Goal: Task Accomplishment & Management: Complete application form

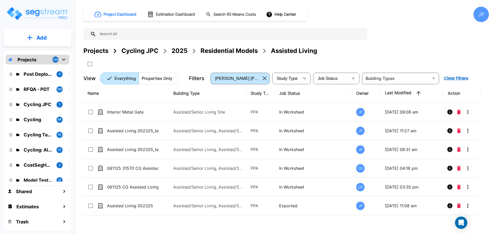
click at [176, 51] on div "2025" at bounding box center [179, 50] width 16 height 9
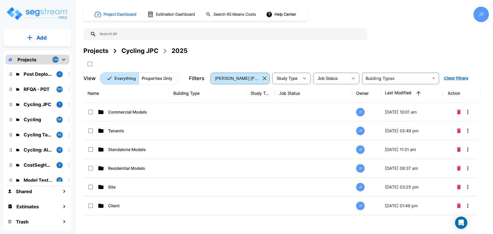
click at [136, 114] on p "Commercial Models" at bounding box center [133, 112] width 51 height 6
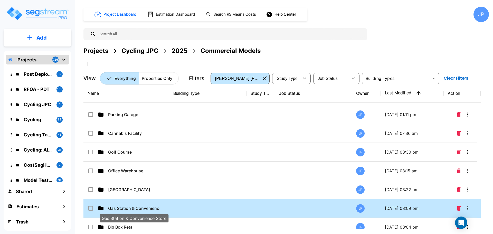
scroll to position [70, 0]
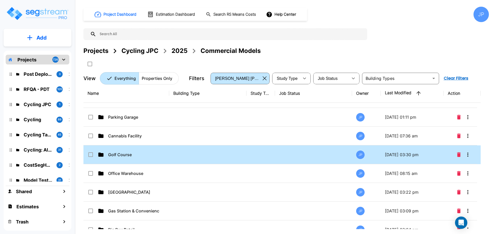
click at [145, 155] on p "Golf Course" at bounding box center [133, 154] width 51 height 6
click at [145, 156] on p "Golf Course" at bounding box center [133, 154] width 51 height 6
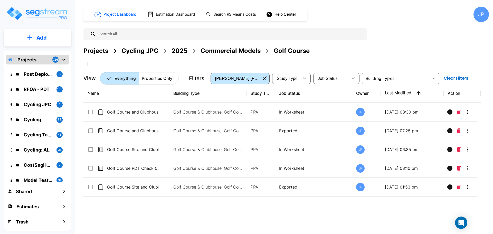
scroll to position [0, 0]
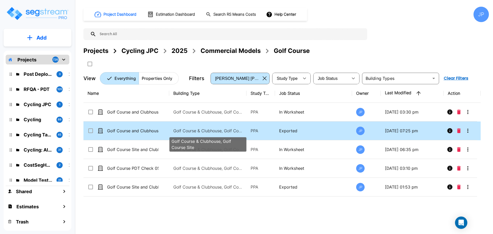
click at [213, 131] on p "Golf Course & Clubhouse, Golf Course Site" at bounding box center [207, 131] width 69 height 6
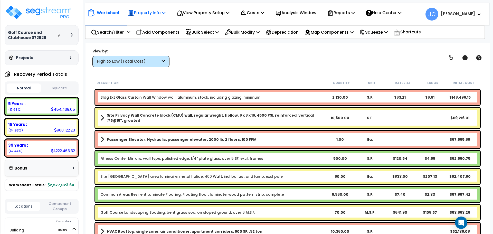
click at [159, 16] on p "Property Info" at bounding box center [147, 12] width 38 height 7
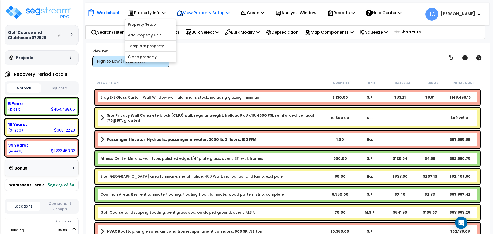
click at [196, 14] on p "View Property Setup" at bounding box center [203, 12] width 53 height 7
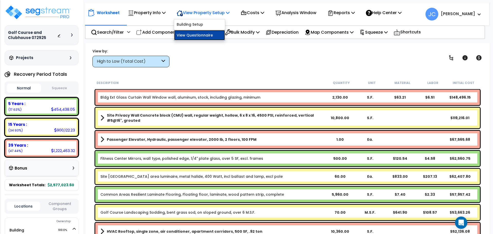
click at [197, 33] on link "View Questionnaire" at bounding box center [199, 35] width 51 height 10
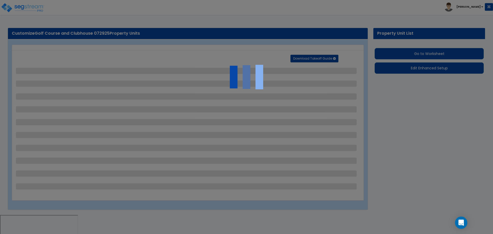
select select "2"
select select "3"
select select "1"
select select "2"
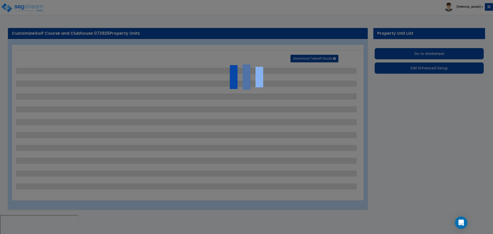
select select "2"
select select "1"
select select "2"
select select "4"
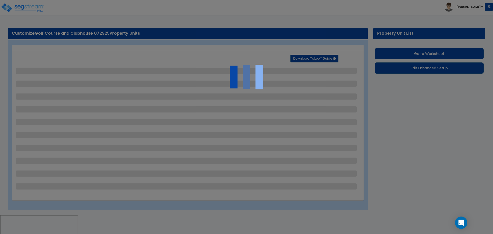
select select "2"
select select "1"
select select "2"
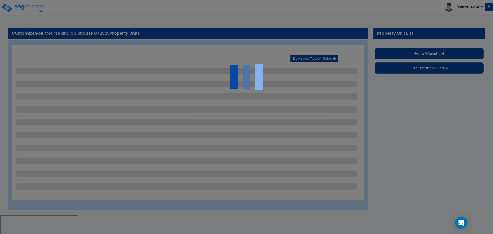
select select "1"
select select "2"
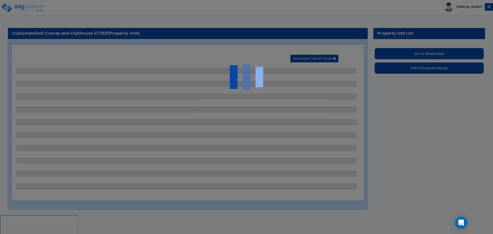
select select "2"
select select "3"
select select "2"
select select "6"
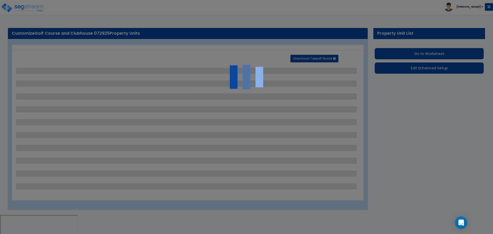
select select "11"
select select "2"
select select "3"
select select "2"
select select "3"
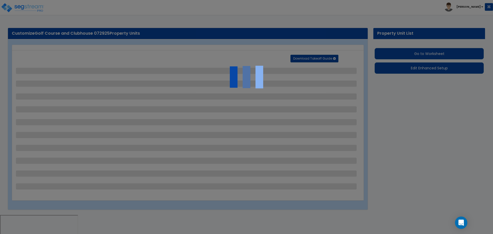
select select "2"
select select "1"
select select "2"
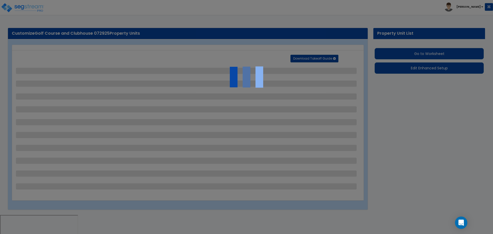
select select "2"
select select "1"
select select "2"
select select "7"
select select "2"
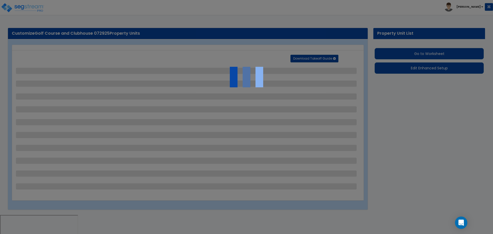
select select "2"
select select "3"
select select "1"
select select "20"
select select "2"
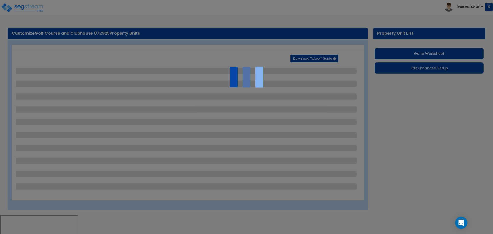
select select "5"
select select "7"
select select "1"
select select "3"
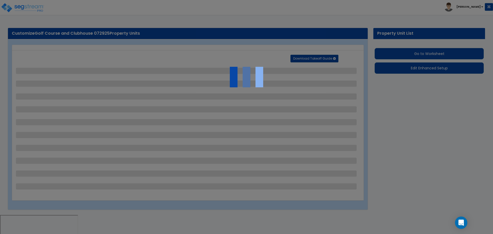
select select "1"
select select "2"
select select "3"
select select "2"
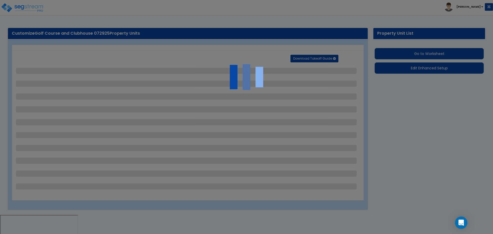
select select "1"
select select "2"
select select "1"
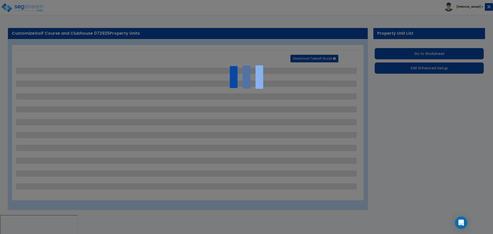
select select "2"
select select "1"
select select "7"
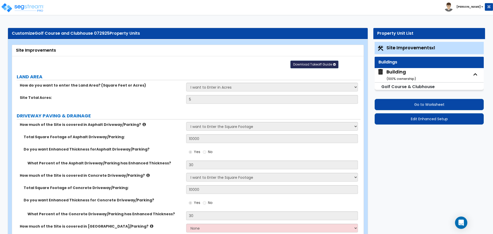
click at [328, 65] on span "Download Takeoff Guide" at bounding box center [312, 64] width 39 height 4
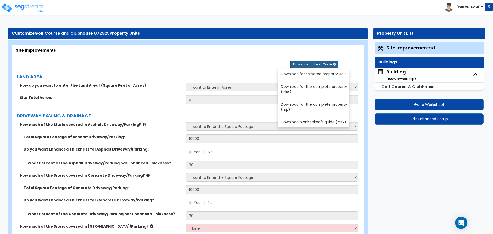
click at [320, 106] on link "Download for the complete property (.zip)" at bounding box center [314, 107] width 69 height 12
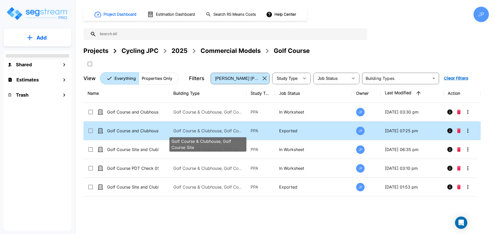
click at [149, 126] on td "Golf Course and Clubhouse 072925" at bounding box center [126, 130] width 86 height 19
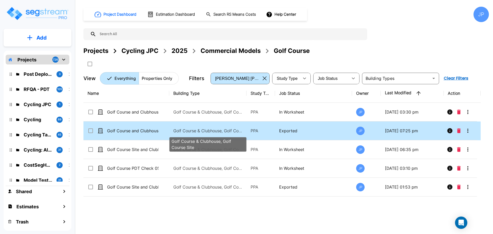
click at [149, 126] on td "Golf Course and Clubhouse 072925" at bounding box center [126, 130] width 86 height 19
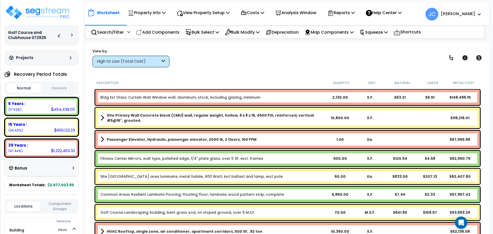
click at [65, 36] on div at bounding box center [66, 35] width 18 height 5
click at [69, 33] on div at bounding box center [66, 35] width 18 height 5
click at [71, 33] on div at bounding box center [66, 35] width 18 height 5
click at [71, 34] on div at bounding box center [66, 35] width 18 height 5
click at [71, 33] on div at bounding box center [66, 35] width 18 height 5
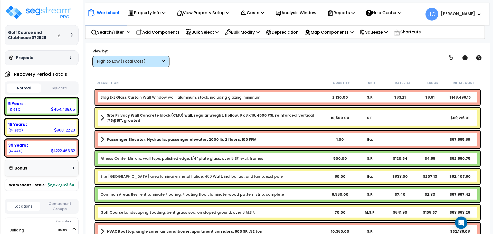
click at [71, 34] on div at bounding box center [66, 35] width 18 height 5
click at [72, 34] on icon at bounding box center [72, 34] width 2 height 3
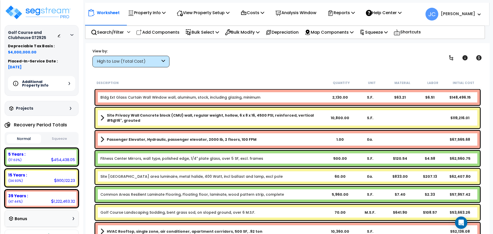
click at [55, 83] on h5 "Additional Property Info" at bounding box center [40, 83] width 36 height 7
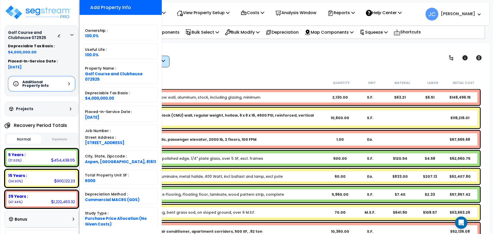
scroll to position [52, 0]
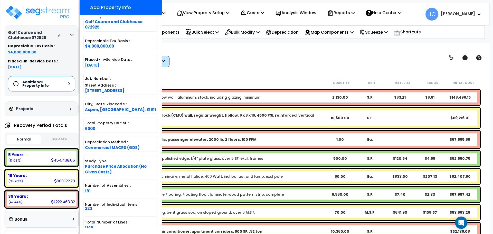
click at [235, 67] on div "Worksheet Property Info Property Setup Add Property Unit Template property Clon…" at bounding box center [287, 160] width 404 height 234
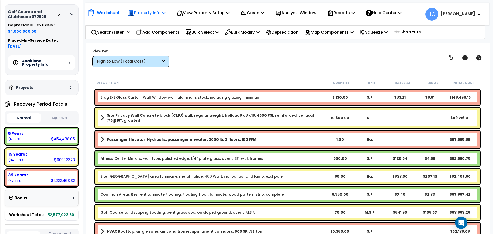
scroll to position [21, 0]
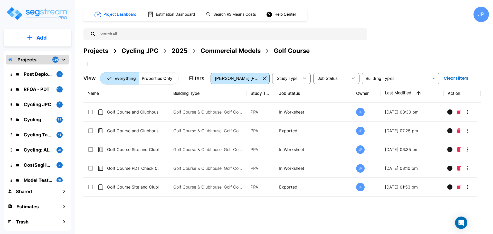
click at [188, 51] on ol "Cycling JPC 2025 Commercial Models Golf Course" at bounding box center [215, 50] width 188 height 9
click at [183, 51] on div "2025" at bounding box center [179, 50] width 16 height 9
click at [213, 47] on div "Commercial Models" at bounding box center [230, 50] width 60 height 9
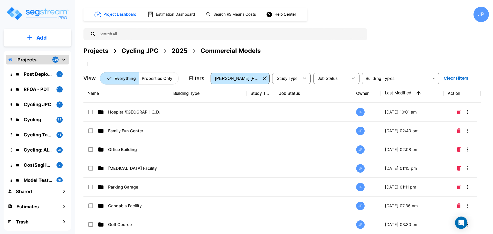
drag, startPoint x: 181, startPoint y: 51, endPoint x: 188, endPoint y: 7, distance: 45.0
click at [181, 51] on div "2025" at bounding box center [179, 50] width 16 height 9
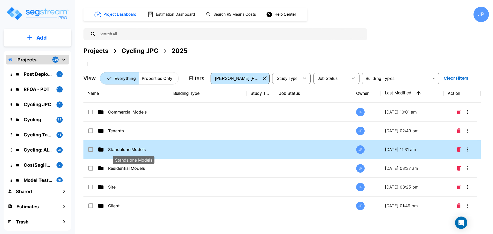
click at [135, 151] on p "Standalone Models" at bounding box center [133, 149] width 51 height 6
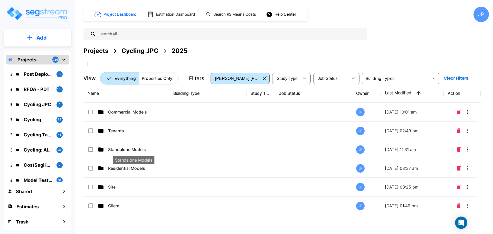
click at [135, 151] on p "Standalone Models" at bounding box center [133, 149] width 51 height 6
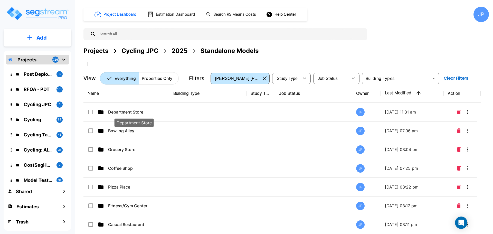
click at [131, 109] on p "Department Store" at bounding box center [133, 112] width 51 height 6
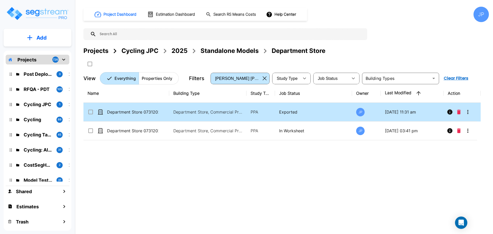
click at [188, 115] on td "Department Store, Commercial Property Site" at bounding box center [207, 112] width 77 height 19
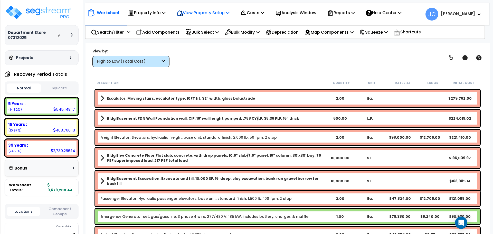
click at [201, 17] on div "View Property Setup" at bounding box center [203, 13] width 53 height 12
click at [204, 34] on link "View Questionnaire" at bounding box center [199, 35] width 51 height 10
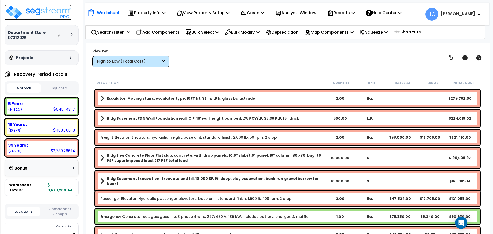
click at [32, 16] on img at bounding box center [38, 12] width 67 height 15
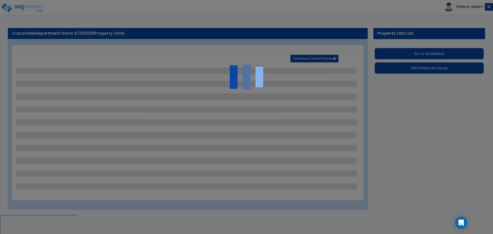
select select "2"
select select "1"
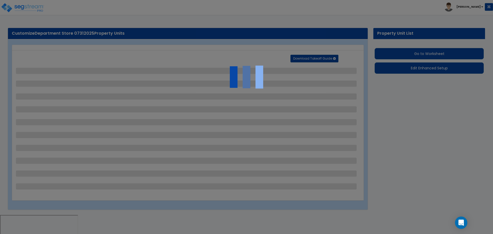
select select "2"
select select "1"
select select "2"
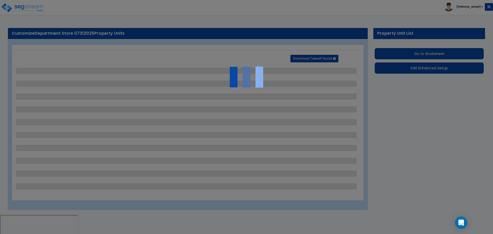
select select "1"
select select "2"
select select "1"
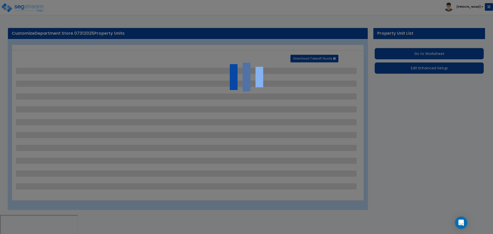
select select "2"
select select "1"
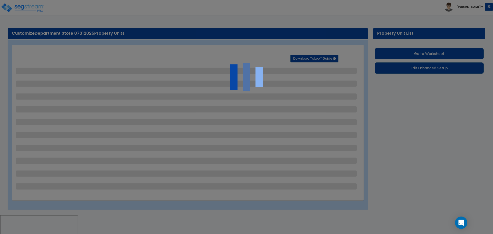
select select "6"
select select "2"
select select "3"
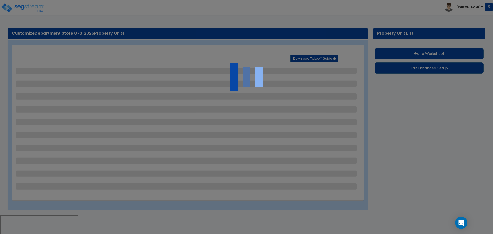
select select "2"
select select "7"
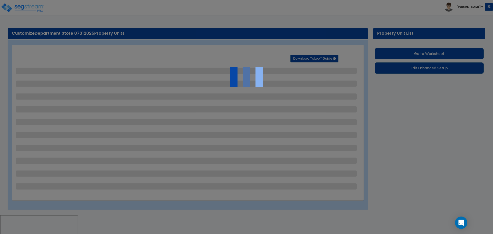
select select "2"
select select "3"
select select "1"
select select "16"
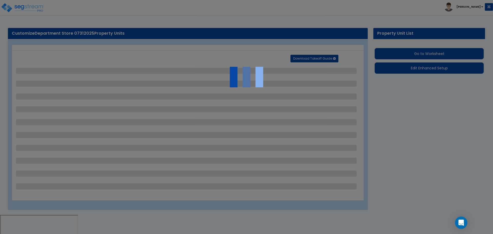
select select "2"
select select "5"
select select "4"
select select "1"
select select "3"
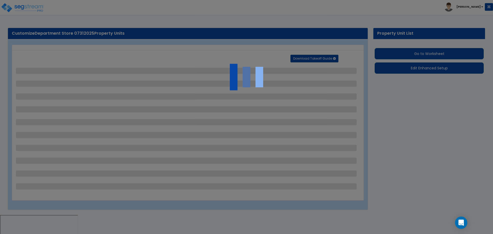
select select "1"
select select "4"
select select "2"
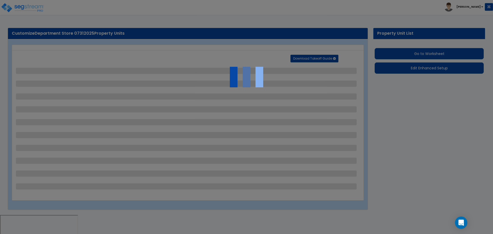
select select "1"
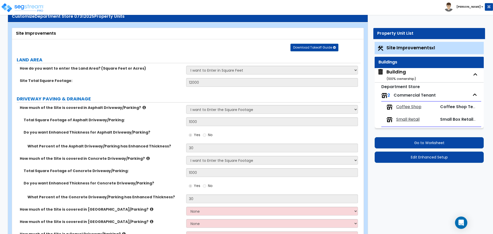
scroll to position [17, 0]
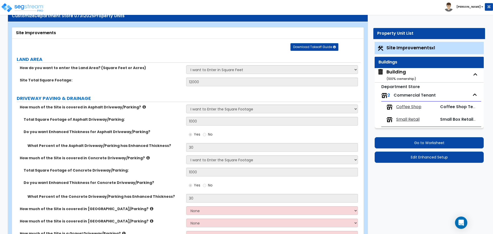
click at [399, 79] on small "( 100 % ownership)" at bounding box center [401, 78] width 30 height 5
select select "1"
select select "2"
select select "1"
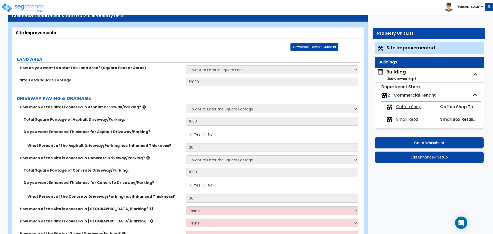
select select "1"
select select "2"
select select "3"
select select "9"
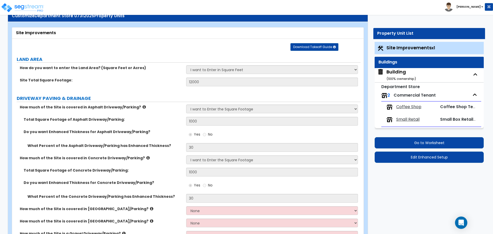
select select "5"
select select "7"
select select "3"
select select "1"
select select "4"
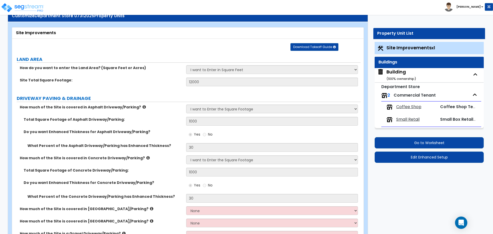
select select "1"
select select "3"
select select "5"
select select "3"
select select "2"
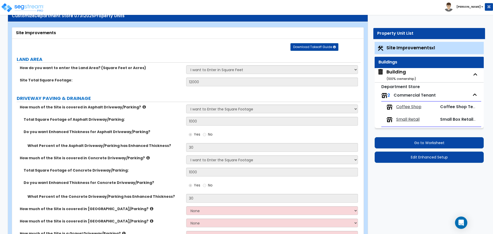
select select "1"
select select "2"
select select "1"
select select "2"
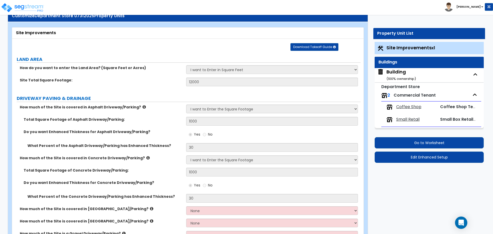
select select "2"
select select "1"
select select "3"
select select "2"
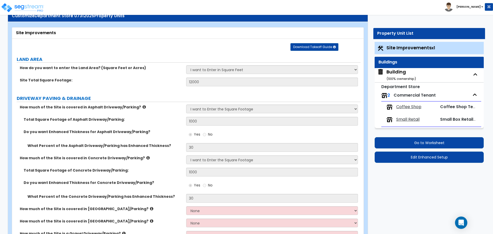
select select "3"
select select "8"
select select "1"
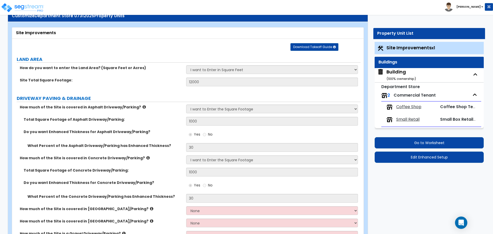
select select "1"
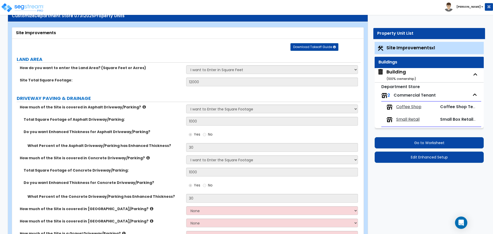
select select "3"
select select "1"
select select "7"
select select "2"
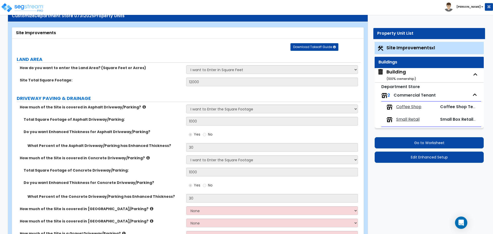
select select "4"
select select "1"
select select "3"
select select "2"
select select "3"
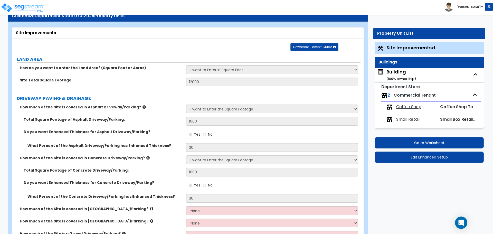
select select "1"
select select "3"
select select "4"
select select "2"
select select "3"
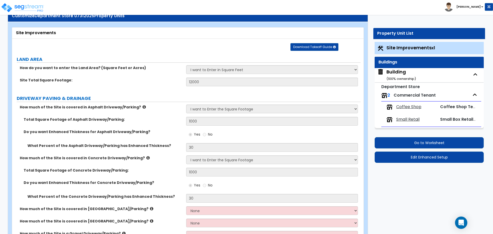
select select "8"
select select "3"
select select "4"
select select "3"
select select "2"
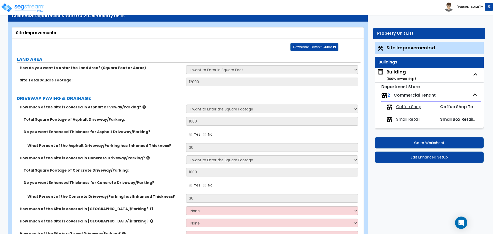
select select "4"
select select "5"
select select "2"
select select "1"
select select "2"
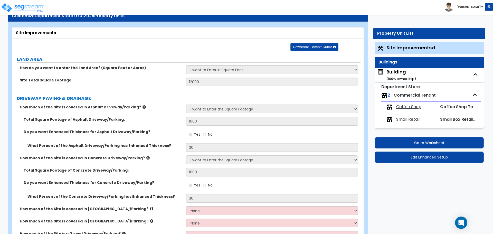
select select "3"
select select "2"
select select "1"
select select "3"
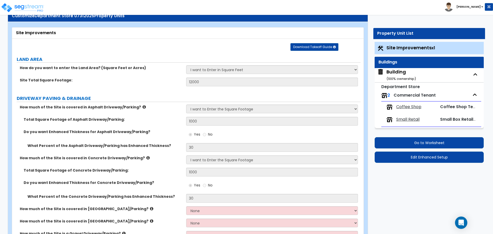
select select "6"
select select "5"
select select "4"
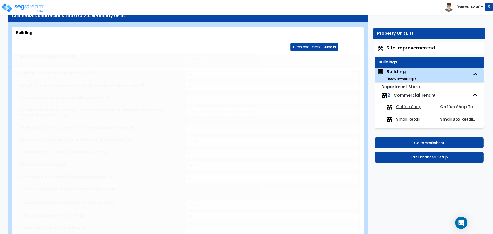
type input "1200"
radio input "true"
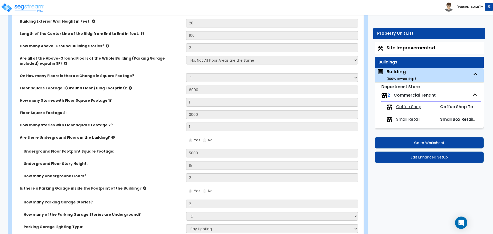
scroll to position [91, 0]
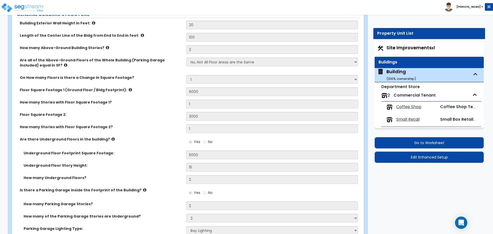
click at [408, 108] on span "Coffee Shop" at bounding box center [408, 107] width 25 height 6
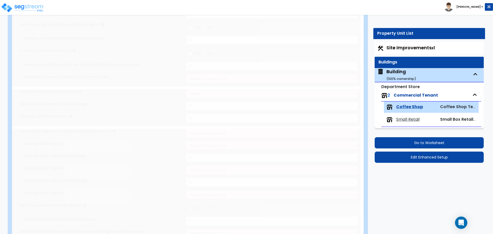
scroll to position [0, 0]
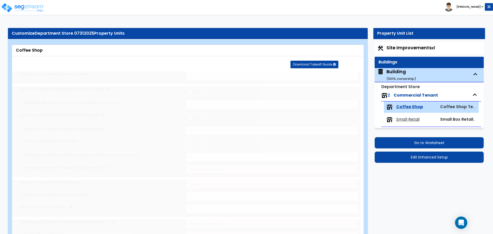
type input "1000"
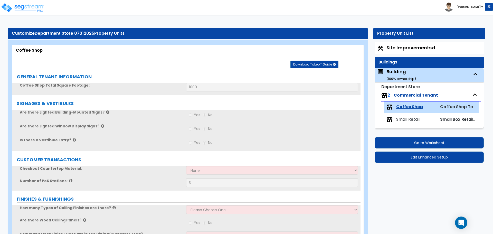
click at [407, 120] on span "Small Retail" at bounding box center [407, 120] width 23 height 6
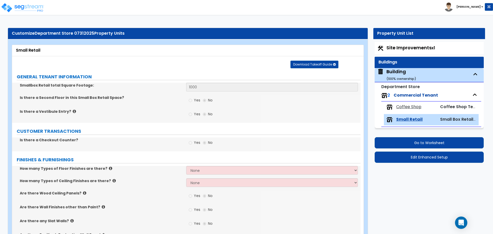
click at [393, 75] on div "Building ( 100 % ownership)" at bounding box center [401, 74] width 30 height 13
select select "1"
select select "2"
select select "1"
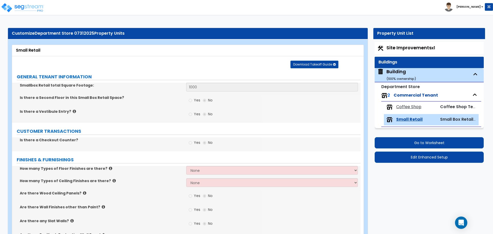
select select "1"
select select "2"
select select "3"
select select "9"
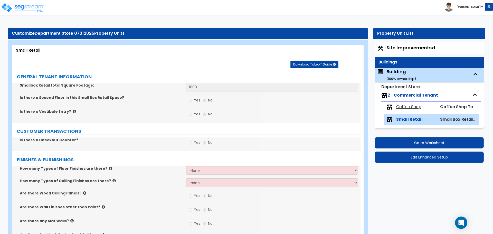
select select "5"
select select "7"
select select "3"
select select "1"
select select "4"
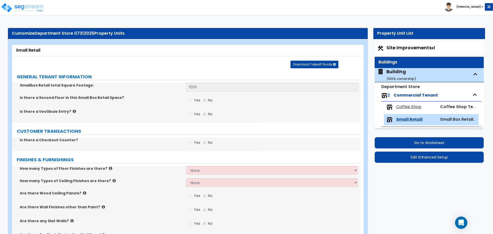
select select "1"
select select "3"
select select "5"
select select "3"
select select "2"
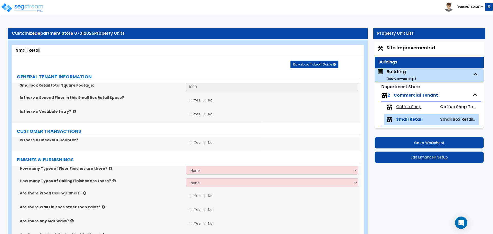
select select "1"
select select "2"
select select "1"
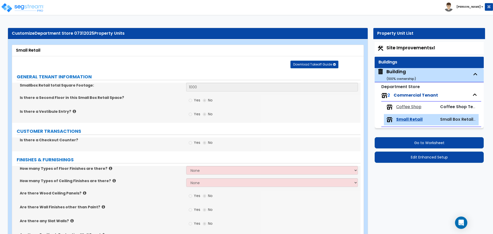
select select "3"
select select "2"
select select "3"
select select "1"
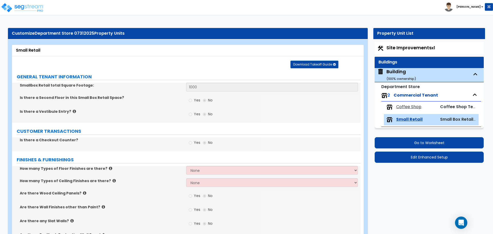
select select "1"
select select "3"
select select "1"
select select "7"
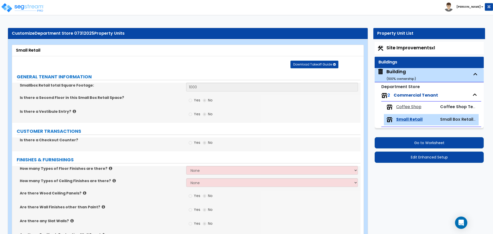
select select "1"
select select "3"
select select "2"
select select "3"
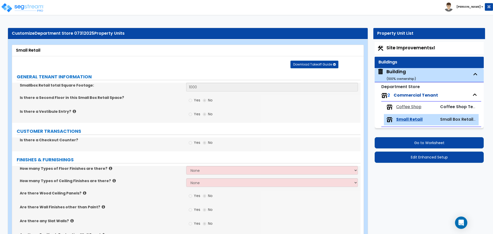
select select "1"
select select "2"
select select "3"
select select "2"
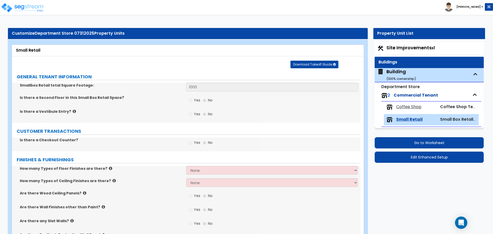
select select "1"
select select "3"
select select "6"
select select "5"
select select "4"
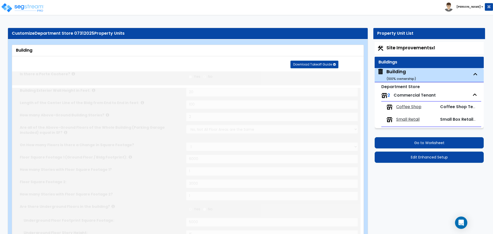
select select "1"
select select "2"
type input "45"
type input "10"
type input "400"
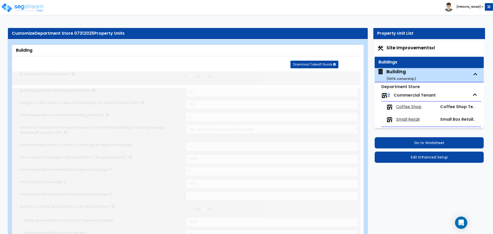
select select "3"
type input "2"
type input "300"
select select "8"
type input "12"
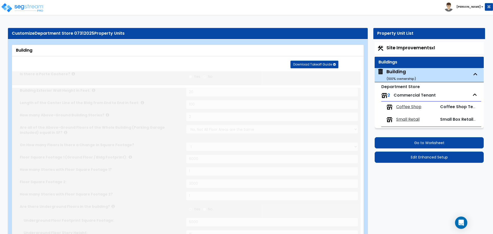
type input "12"
type input "2"
select select "1"
type input "2"
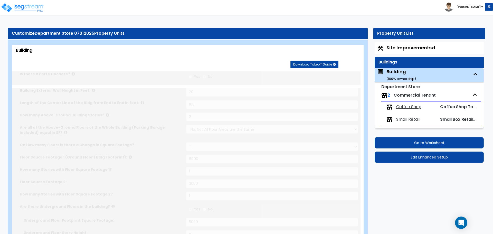
radio input "true"
type input "2"
radio input "true"
type input "2"
radio input "true"
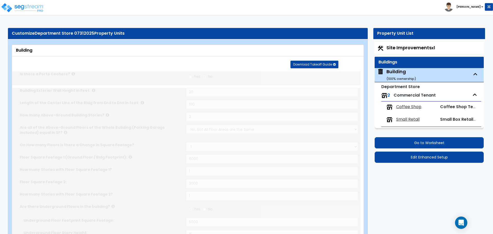
type input "2"
radio input "true"
type input "4"
select select "1"
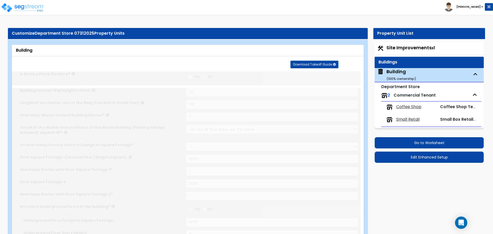
radio input "true"
type input "4"
radio input "true"
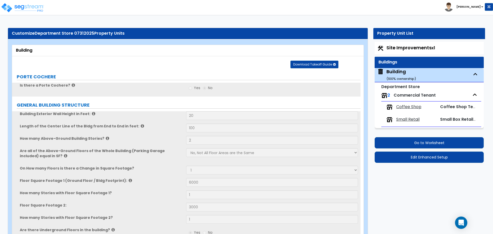
click at [404, 108] on span "Coffee Shop" at bounding box center [408, 107] width 25 height 6
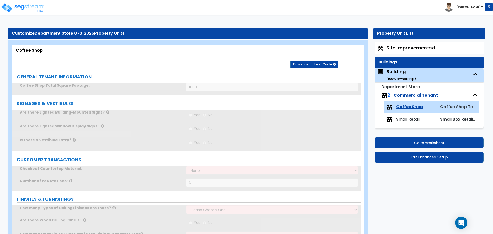
click at [406, 119] on span "Small Retail" at bounding box center [407, 120] width 23 height 6
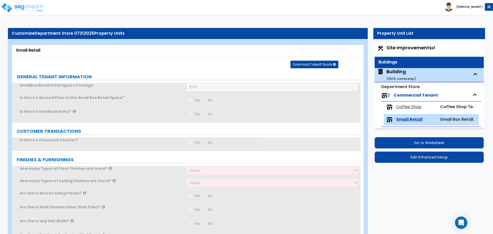
click at [403, 104] on span "Coffee Shop" at bounding box center [408, 107] width 25 height 6
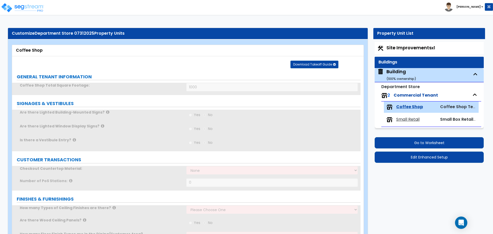
click at [403, 114] on div "Small Retail Small Box Retail Tenant" at bounding box center [431, 119] width 95 height 11
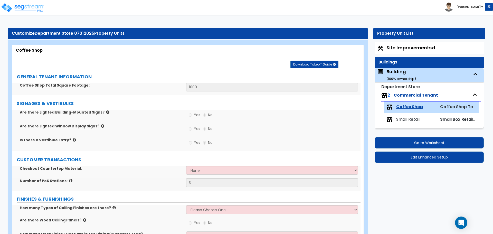
click at [403, 117] on div "Small Retail" at bounding box center [410, 120] width 49 height 6
click at [403, 119] on span "Small Retail" at bounding box center [407, 120] width 23 height 6
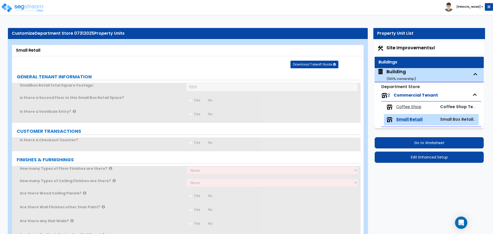
click at [403, 104] on span "Coffee Shop" at bounding box center [408, 107] width 25 height 6
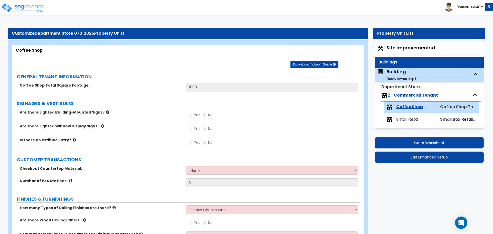
click at [405, 116] on div "Small Retail Small Box Retail Tenant" at bounding box center [431, 119] width 95 height 11
click at [405, 122] on div "Small Retail Small Box Retail Tenant" at bounding box center [431, 119] width 95 height 11
click at [409, 118] on span "Small Retail" at bounding box center [407, 120] width 23 height 6
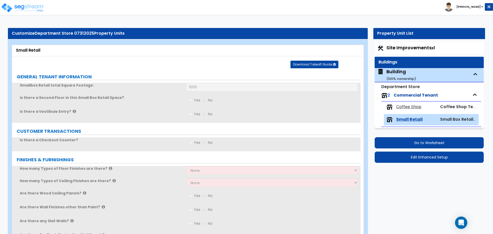
click at [408, 76] on small "( 100 % ownership)" at bounding box center [401, 78] width 30 height 5
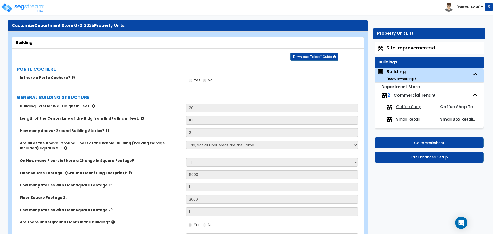
scroll to position [6, 0]
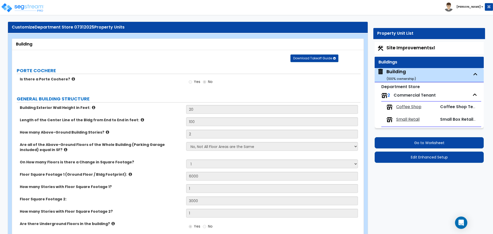
click at [389, 51] on div "Site Improvements x1" at bounding box center [428, 48] width 109 height 12
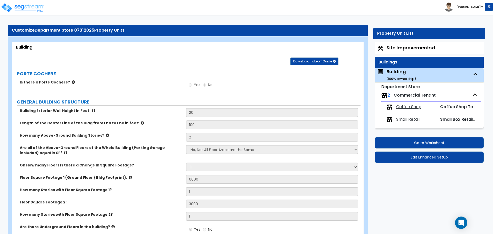
scroll to position [0, 0]
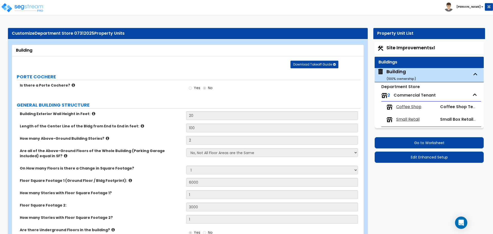
click at [398, 49] on span "Site Improvements x1" at bounding box center [410, 47] width 49 height 6
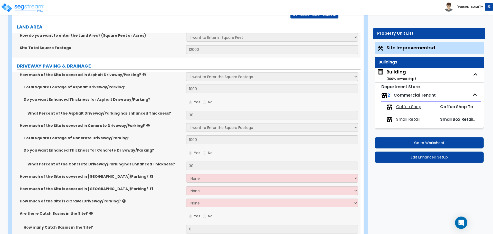
scroll to position [51, 0]
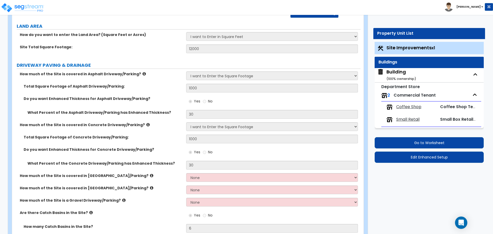
click at [379, 74] on img at bounding box center [380, 72] width 7 height 7
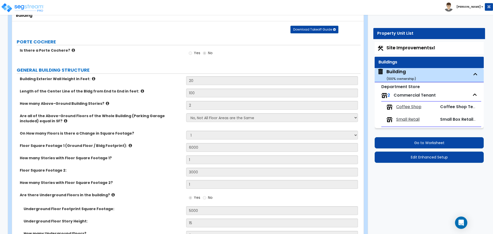
scroll to position [0, 0]
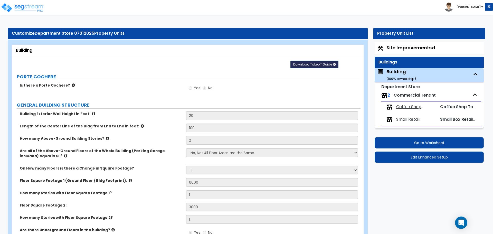
click at [315, 62] on span "Download Takeoff Guide" at bounding box center [312, 64] width 39 height 4
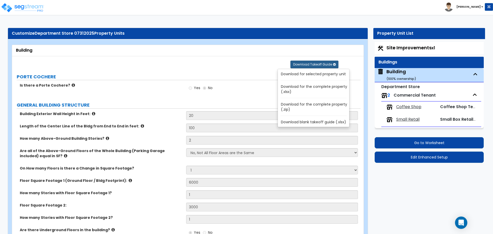
click at [305, 105] on link "Download for the complete property (.zip)" at bounding box center [314, 107] width 69 height 12
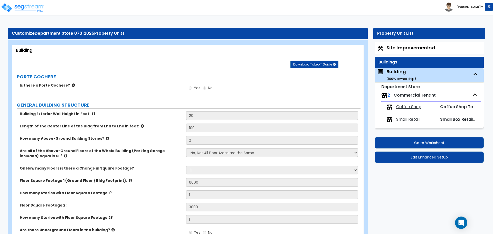
click at [231, 53] on div "Building" at bounding box center [188, 50] width 344 height 6
click at [232, 62] on div "Download Takeoff Guide Download for selected property unit Download for the com…" at bounding box center [190, 64] width 348 height 8
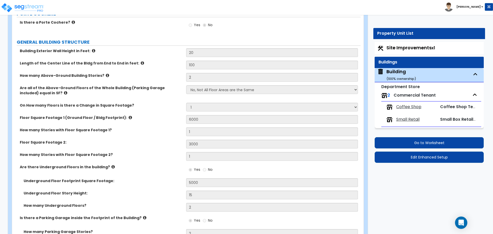
scroll to position [57, 0]
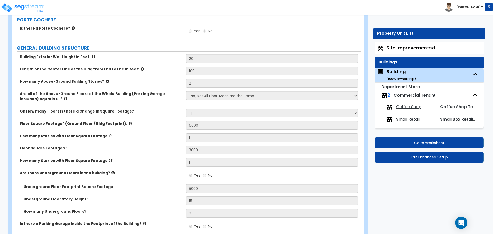
click at [409, 107] on span "Coffee Shop" at bounding box center [408, 107] width 25 height 6
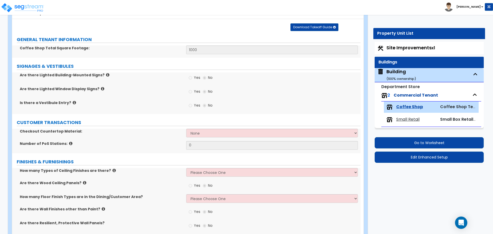
scroll to position [50, 0]
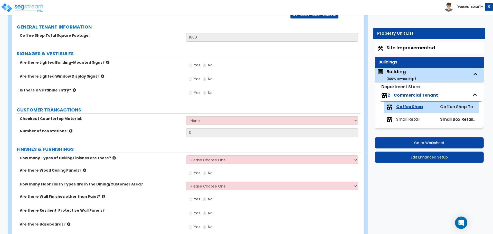
click at [411, 121] on span "Small Retail" at bounding box center [407, 120] width 23 height 6
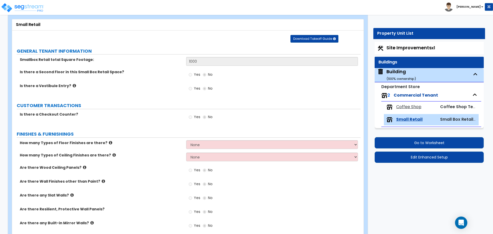
scroll to position [0, 0]
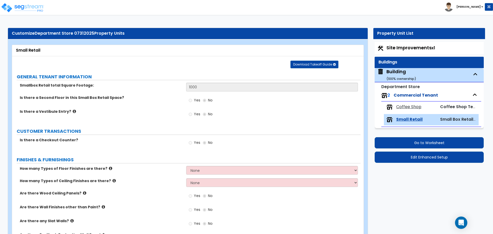
click at [402, 107] on span "Coffee Shop" at bounding box center [408, 107] width 25 height 6
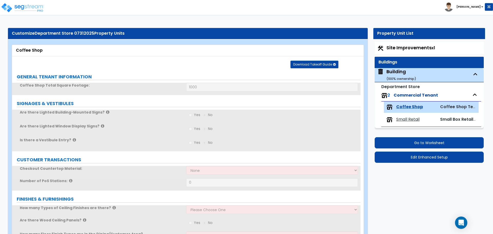
click at [404, 117] on span "Small Retail" at bounding box center [407, 120] width 23 height 6
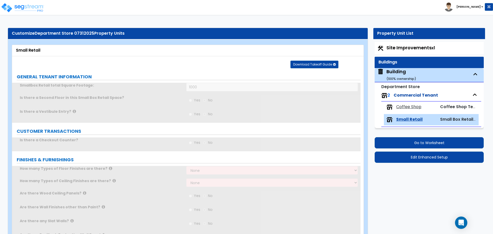
click at [404, 106] on span "Coffee Shop" at bounding box center [408, 107] width 25 height 6
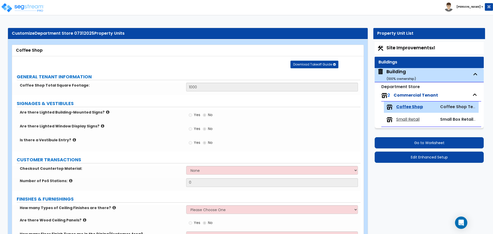
click at [403, 120] on span "Small Retail" at bounding box center [407, 120] width 23 height 6
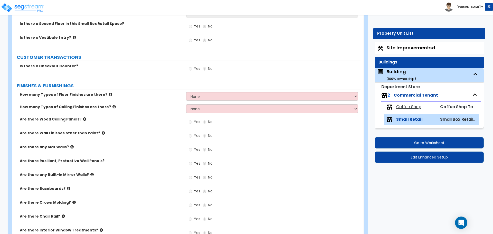
scroll to position [75, 0]
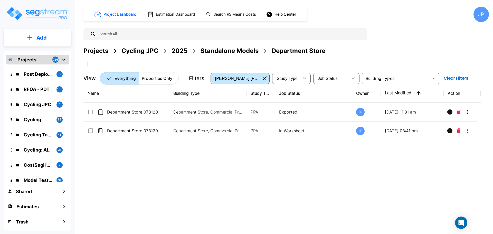
click at [181, 51] on div "2025" at bounding box center [179, 50] width 16 height 9
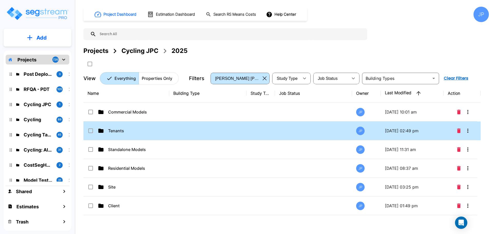
click at [121, 132] on p "Tenants" at bounding box center [133, 131] width 51 height 6
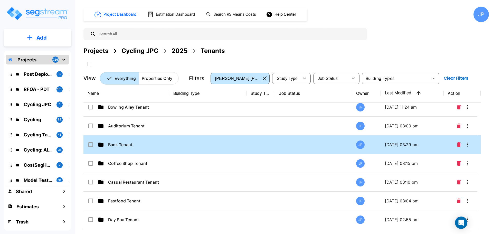
scroll to position [59, 0]
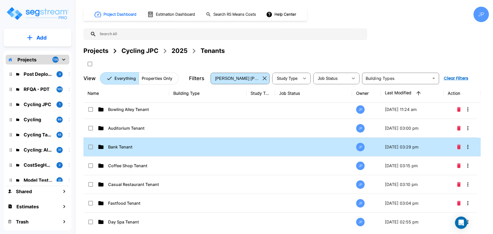
click at [163, 146] on div "Bank Tenant" at bounding box center [126, 147] width 77 height 6
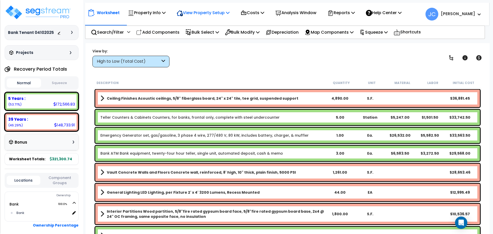
click at [206, 16] on p "View Property Setup" at bounding box center [203, 12] width 53 height 7
click at [206, 36] on link "View Questionnaire" at bounding box center [199, 35] width 51 height 10
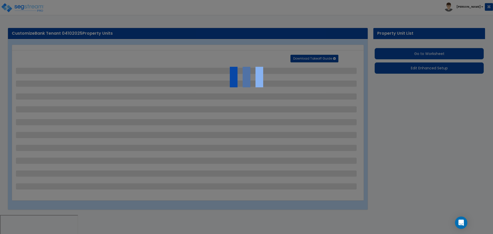
select select "3"
select select "1"
select select "5"
select select "2"
select select "3"
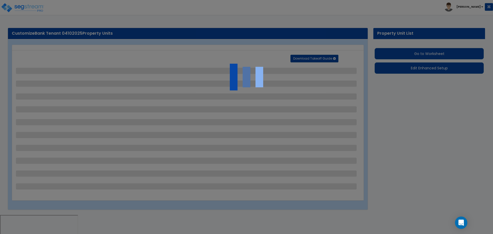
select select "3"
select select "1"
select select "3"
select select "1"
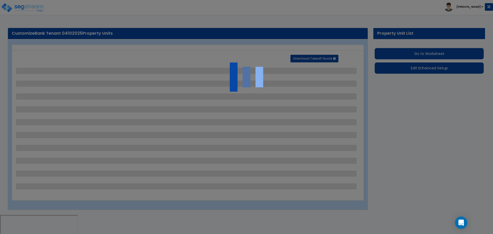
select select "1"
select select "4"
select select "3"
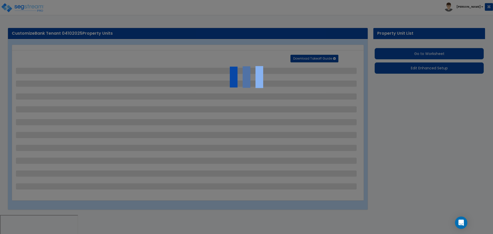
select select "1"
select select "2"
select select "3"
select select "1"
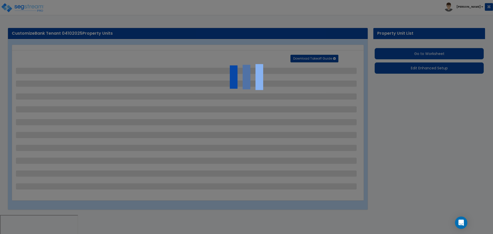
select select "1"
select select "2"
select select "1"
select select "3"
select select "1"
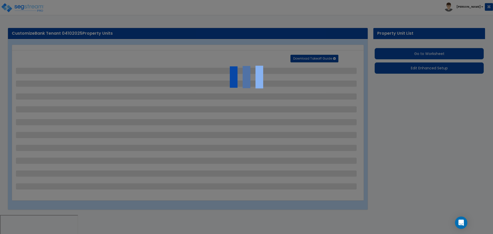
select select "1"
select select "3"
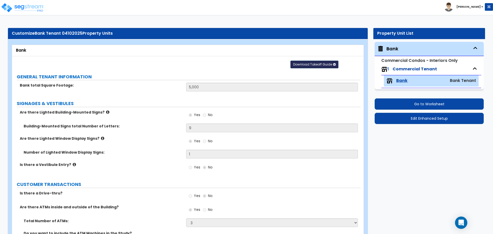
click at [302, 64] on span "Download Takeoff Guide" at bounding box center [312, 64] width 39 height 4
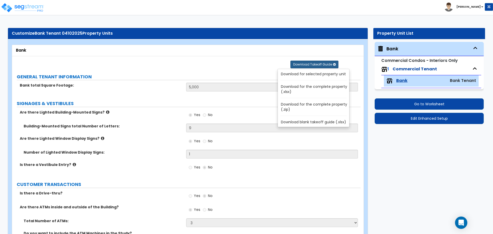
click at [244, 79] on label "GENERAL TENANT INFORMATION" at bounding box center [189, 76] width 344 height 7
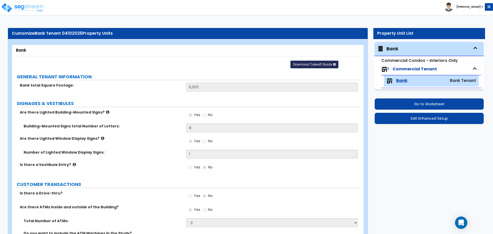
click at [313, 64] on span "Download Takeoff Guide" at bounding box center [312, 64] width 39 height 4
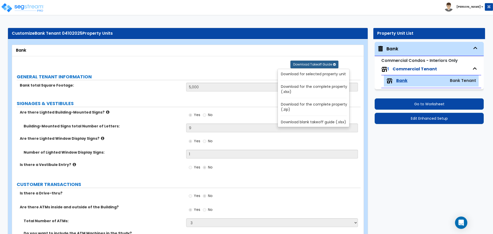
click at [304, 103] on link "Download for the complete property (.zip)" at bounding box center [314, 107] width 69 height 12
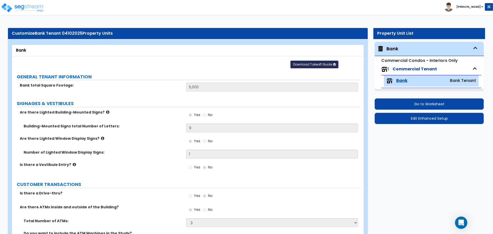
click at [313, 67] on button "Download Takeoff Guide" at bounding box center [314, 65] width 48 height 8
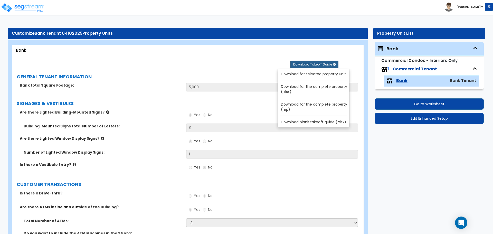
click at [310, 72] on link "Download for selected property unit" at bounding box center [314, 73] width 69 height 7
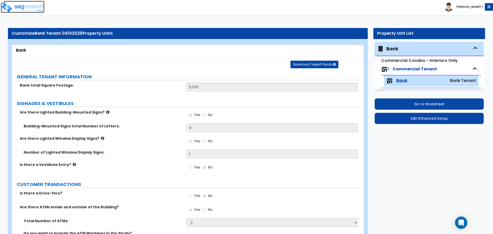
click at [32, 8] on img at bounding box center [23, 8] width 44 height 10
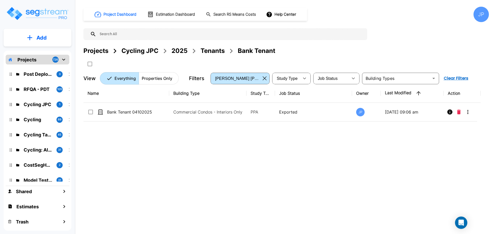
click at [208, 50] on div "Tenants" at bounding box center [212, 50] width 24 height 9
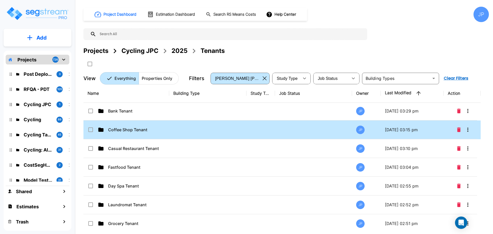
scroll to position [94, 0]
click at [202, 129] on td at bounding box center [207, 130] width 77 height 19
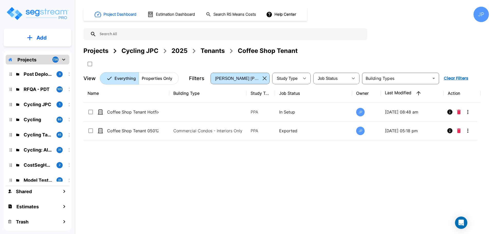
scroll to position [0, 0]
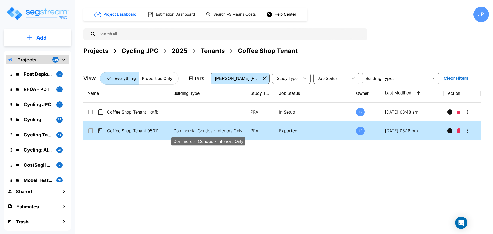
click at [206, 128] on p "Commercial Condos - Interiors Only" at bounding box center [207, 131] width 69 height 6
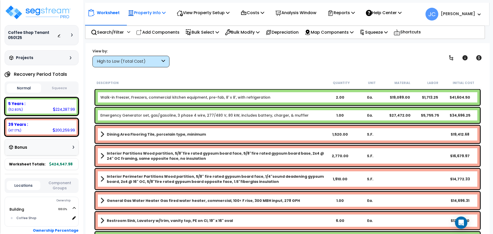
click at [148, 17] on div "Property Info" at bounding box center [147, 13] width 38 height 12
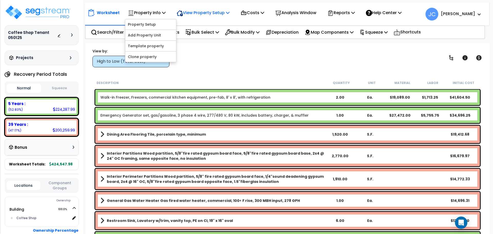
click at [200, 11] on p "View Property Setup" at bounding box center [203, 12] width 53 height 7
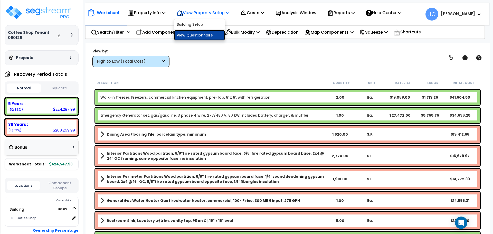
click at [204, 36] on link "View Questionnaire" at bounding box center [199, 35] width 51 height 10
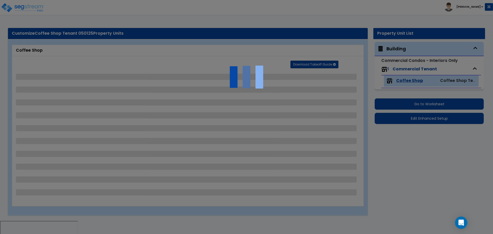
select select "5"
select select "2"
select select "1"
select select "3"
select select "2"
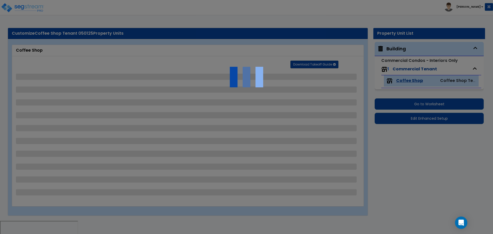
select select "1"
select select "5"
select select "2"
select select "1"
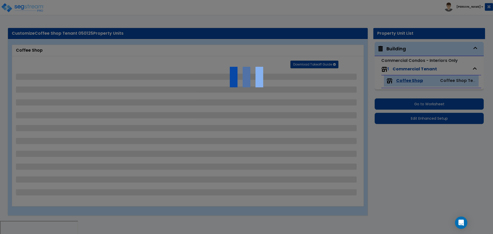
select select "1"
select select "2"
select select "3"
select select "2"
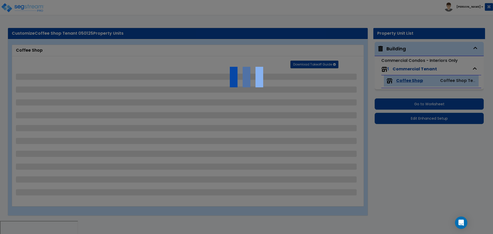
select select "3"
select select "4"
select select "1"
select select "5"
select select "2"
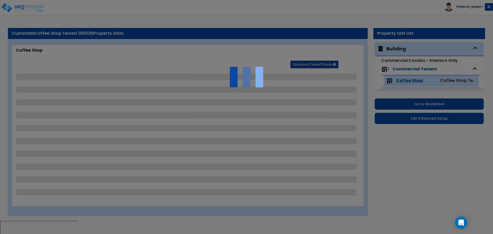
select select "1"
select select "2"
select select "3"
select select "2"
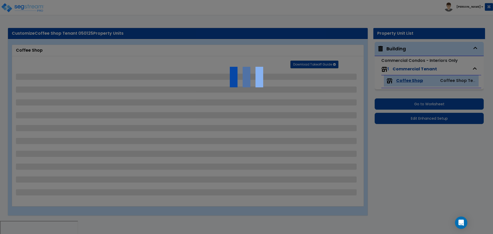
select select "7"
select select "3"
select select "1"
select select "2"
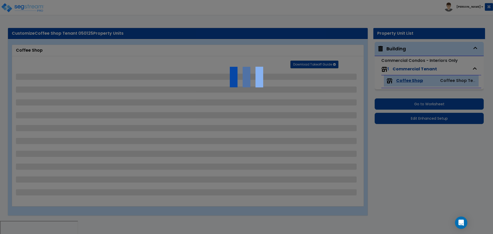
select select "3"
select select "1"
select select "2"
select select "1"
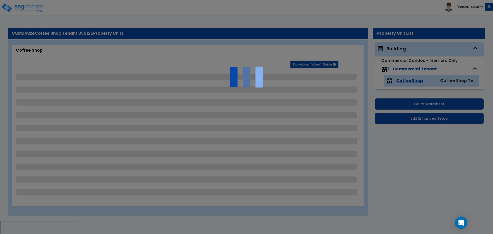
select select "1"
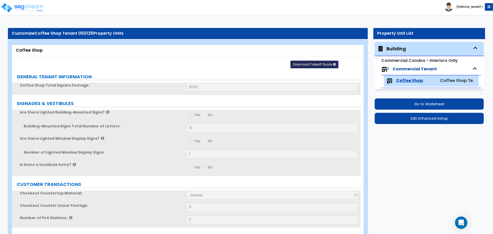
click at [324, 63] on span "Download Takeoff Guide" at bounding box center [312, 64] width 39 height 4
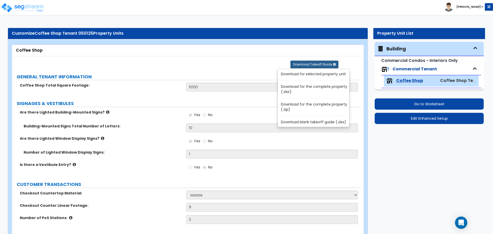
click at [322, 73] on link "Download for selected property unit" at bounding box center [314, 73] width 69 height 7
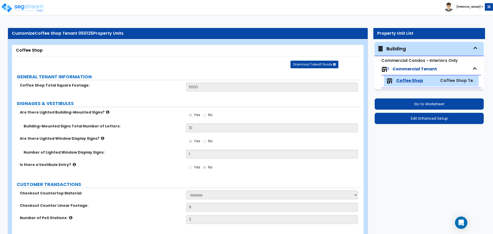
radio input "true"
click at [40, 8] on img at bounding box center [23, 8] width 44 height 10
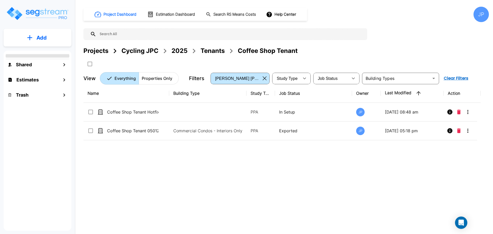
click at [211, 53] on div "Tenants" at bounding box center [212, 50] width 24 height 9
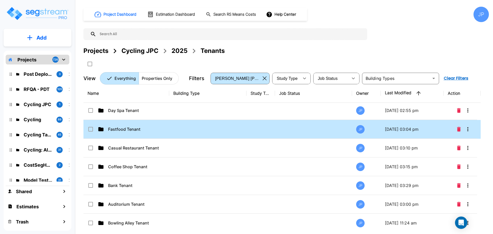
scroll to position [115, 0]
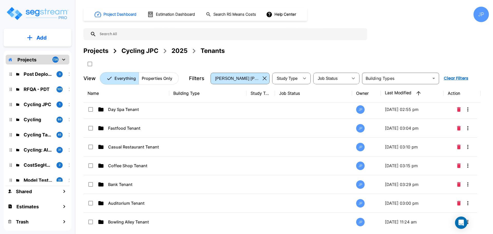
click at [241, 131] on td at bounding box center [207, 128] width 77 height 19
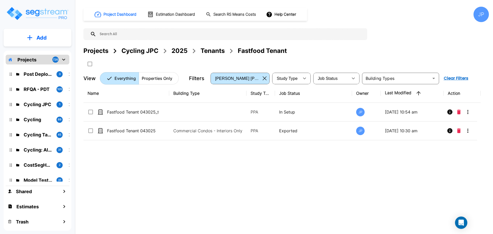
scroll to position [0, 0]
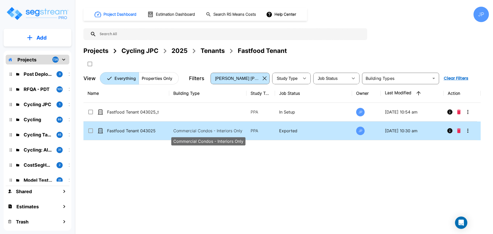
click at [195, 130] on p "Commercial Condos - Interiors Only" at bounding box center [207, 131] width 69 height 6
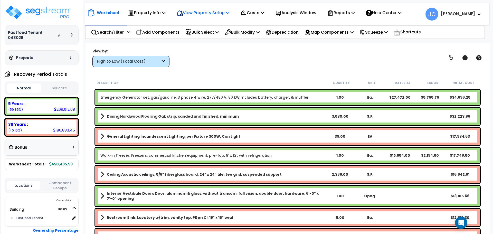
click at [209, 14] on p "View Property Setup" at bounding box center [203, 12] width 53 height 7
click at [211, 34] on link "View Questionnaire" at bounding box center [199, 35] width 51 height 10
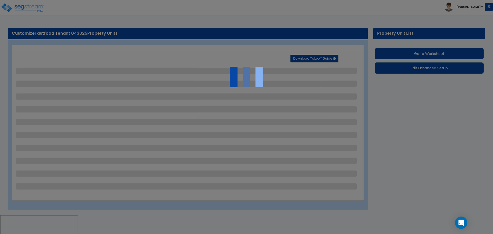
select select "1"
select select "2"
select select "3"
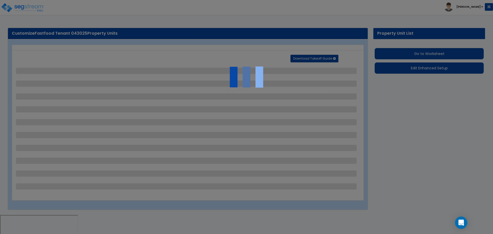
select select "1"
select select "2"
select select "1"
select select "2"
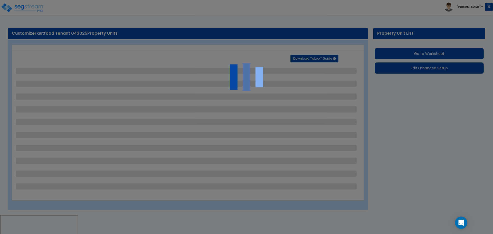
select select "1"
select select "2"
select select "3"
select select "2"
select select "1"
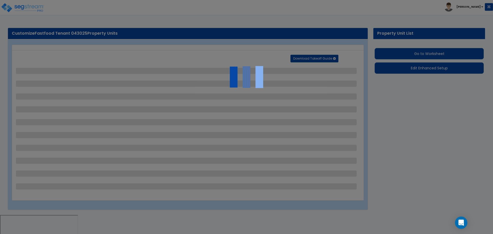
select select "3"
select select "1"
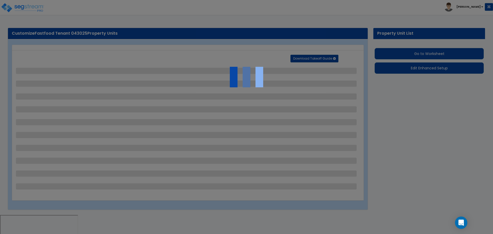
select select "5"
select select "1"
select select "2"
select select "3"
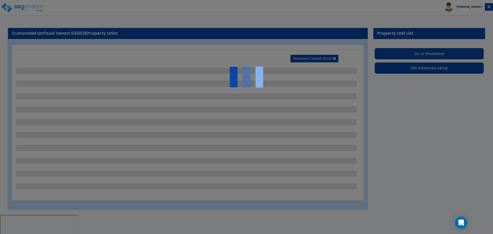
select select "2"
select select "3"
select select "4"
select select "1"
select select "5"
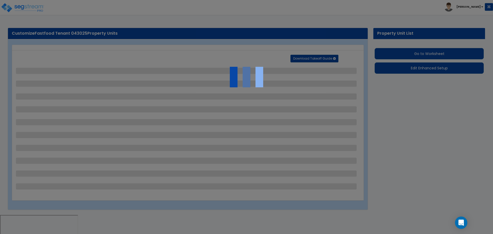
select select "7"
select select "2"
select select "1"
select select "2"
select select "1"
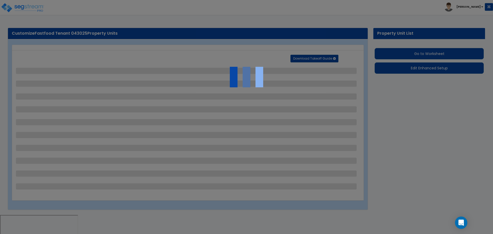
select select "2"
select select "7"
select select "3"
select select "1"
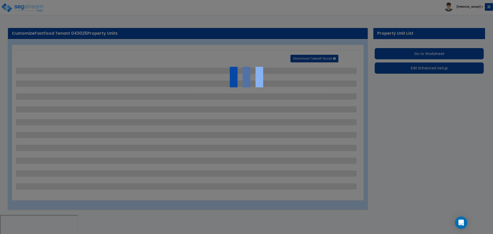
select select "1"
select select "3"
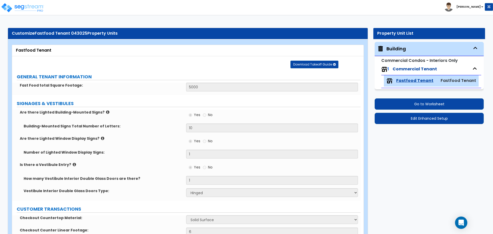
click at [321, 65] on span "Download Takeoff Guide" at bounding box center [312, 64] width 39 height 4
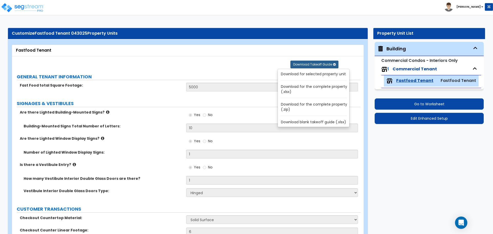
click at [318, 74] on link "Download for selected property unit" at bounding box center [314, 73] width 69 height 7
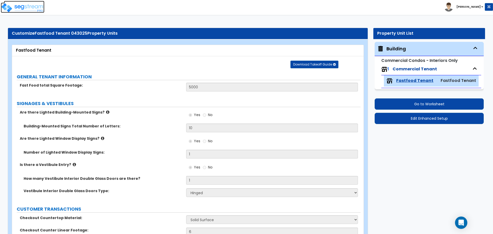
click at [40, 7] on img at bounding box center [23, 8] width 44 height 10
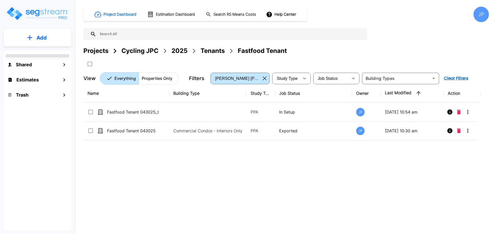
click at [210, 51] on div "Tenants" at bounding box center [212, 50] width 24 height 9
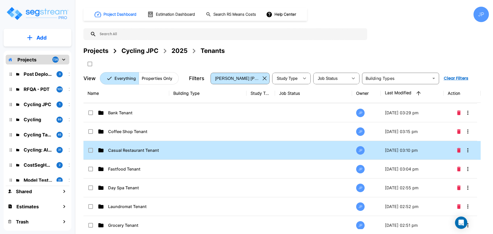
scroll to position [93, 0]
click at [177, 150] on td at bounding box center [207, 150] width 77 height 19
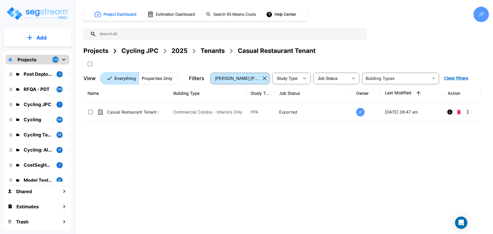
scroll to position [0, 0]
click at [283, 153] on div "Name Building Type Study Type Job Status Owner Last Modified Action Casual Rest…" at bounding box center [281, 156] width 397 height 145
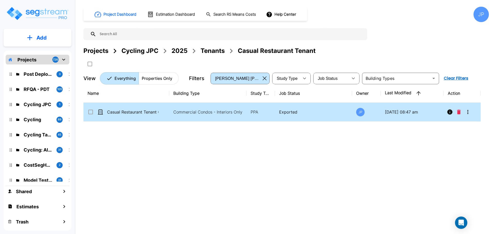
drag, startPoint x: 244, startPoint y: 108, endPoint x: 185, endPoint y: 8, distance: 116.8
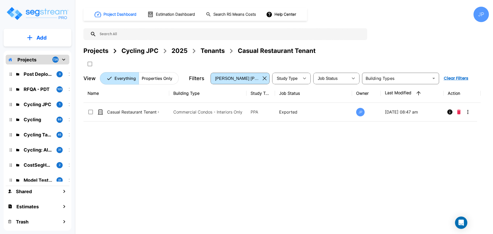
click at [244, 108] on td "Commercial Condos - Interiors Only" at bounding box center [207, 112] width 77 height 19
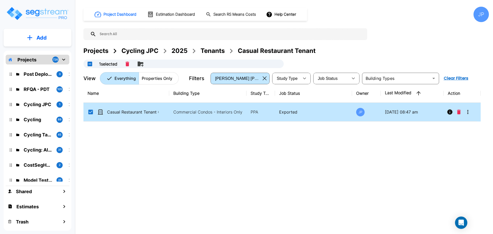
checkbox input "true"
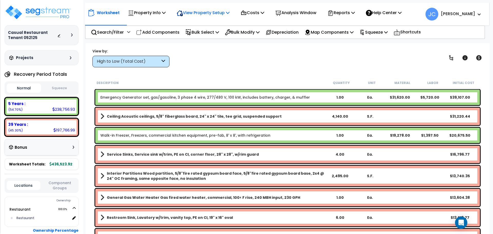
click at [206, 14] on p "View Property Setup" at bounding box center [203, 12] width 53 height 7
click at [209, 31] on link "View Questionnaire" at bounding box center [199, 35] width 51 height 10
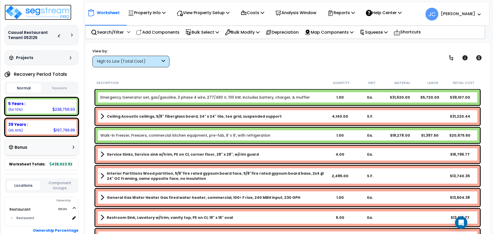
click at [40, 11] on img at bounding box center [38, 12] width 67 height 15
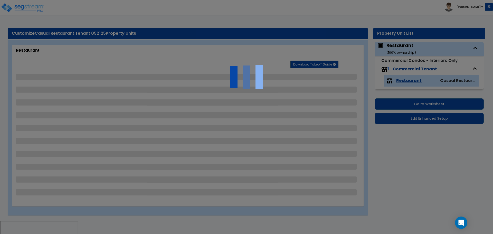
select select "2"
select select "1"
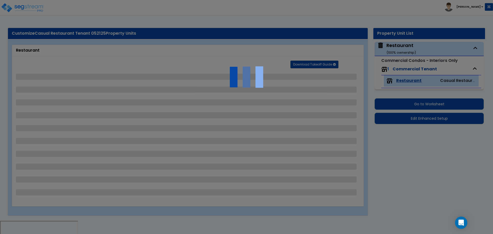
select select "1"
select select "2"
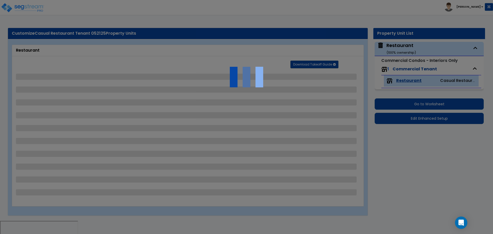
select select "2"
select select "3"
select select "1"
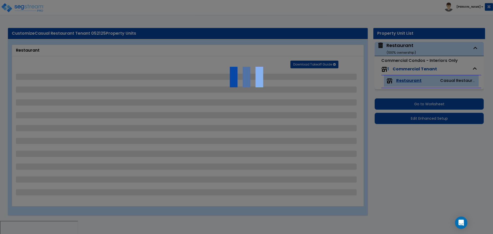
select select "7"
select select "1"
select select "3"
select select "5"
select select "2"
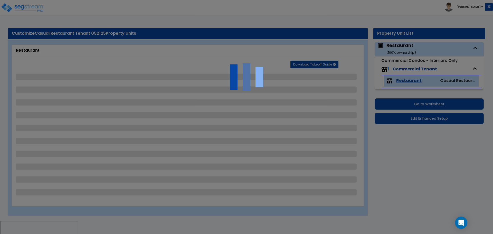
select select "1"
select select "3"
select select "2"
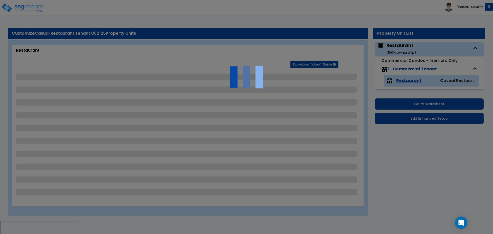
select select "3"
select select "4"
select select "1"
select select "5"
select select "2"
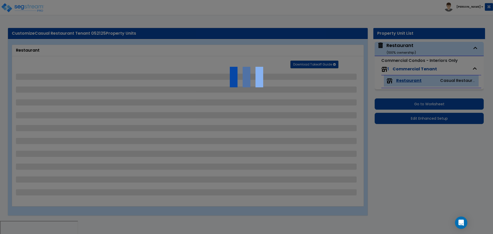
select select "1"
select select "5"
select select "2"
select select "3"
select select "2"
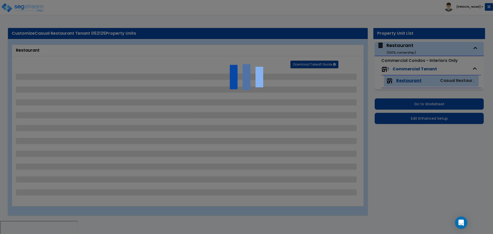
select select "3"
select select "1"
select select "2"
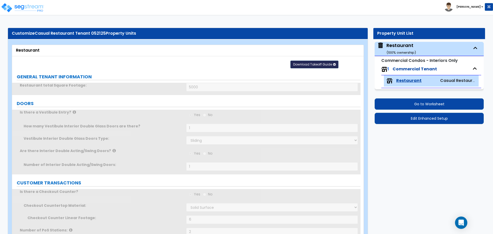
click at [311, 65] on span "Download Takeoff Guide" at bounding box center [312, 64] width 39 height 4
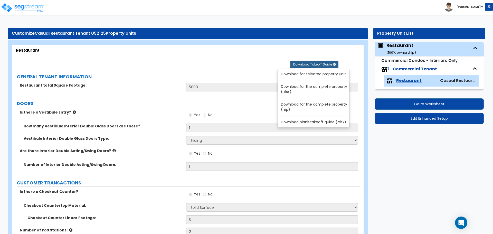
click at [301, 71] on link "Download for selected property unit" at bounding box center [314, 73] width 69 height 7
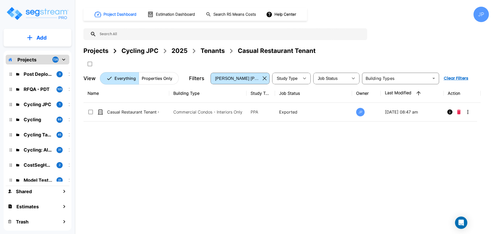
click at [210, 50] on div "Tenants" at bounding box center [212, 50] width 24 height 9
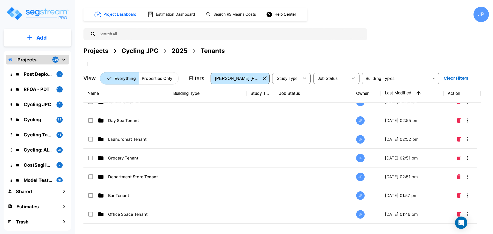
scroll to position [157, 0]
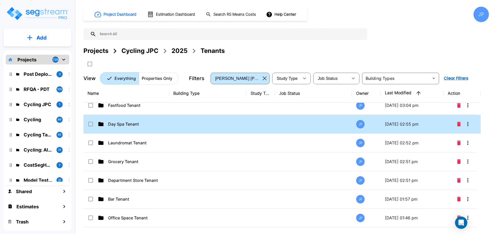
click at [198, 127] on td at bounding box center [207, 124] width 77 height 19
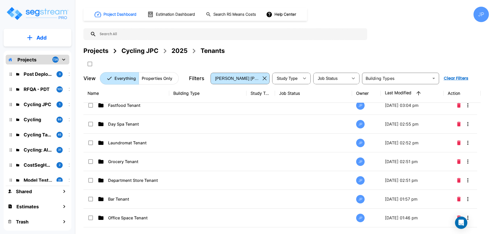
click at [198, 127] on td at bounding box center [207, 124] width 77 height 19
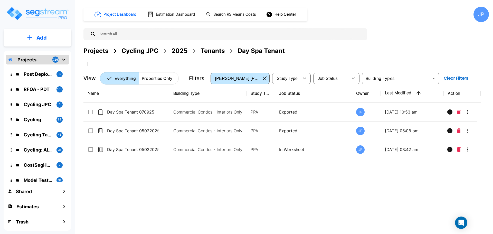
scroll to position [0, 0]
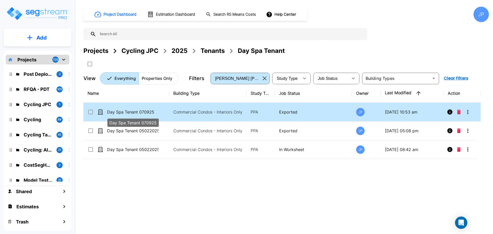
click at [193, 113] on p "Commercial Condos - Interiors Only" at bounding box center [207, 112] width 69 height 6
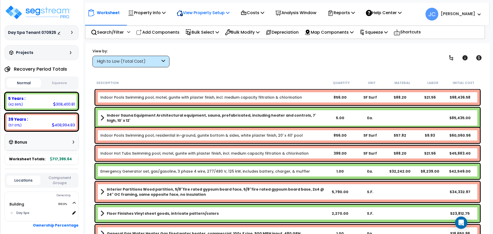
click at [200, 10] on p "View Property Setup" at bounding box center [203, 12] width 53 height 7
click at [205, 33] on link "View Questionnaire" at bounding box center [199, 35] width 51 height 10
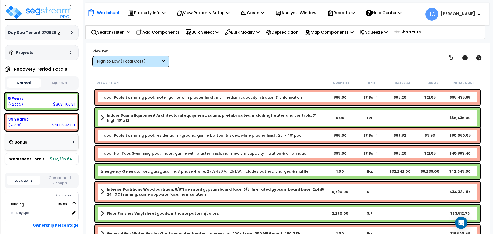
click at [45, 15] on img at bounding box center [38, 12] width 67 height 15
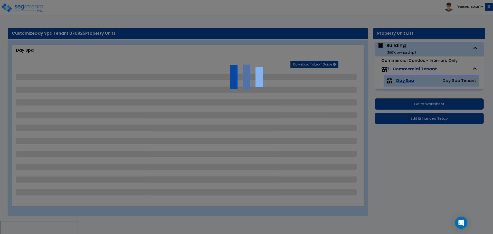
select select "2"
select select "3"
select select "2"
select select "3"
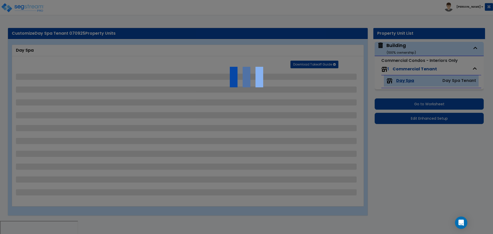
select select "1"
select select "2"
select select "3"
select select "1"
select select "2"
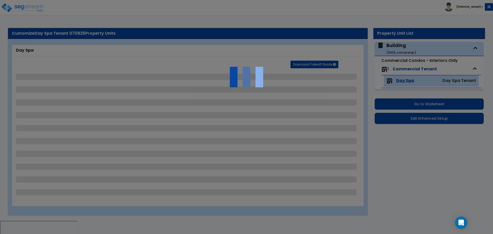
select select "6"
select select "3"
select select "1"
select select "2"
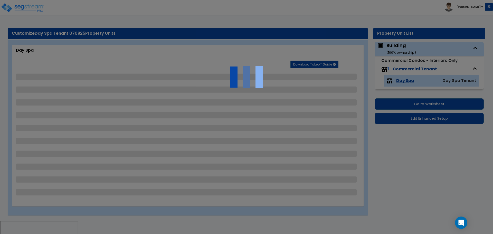
select select "5"
select select "2"
select select "1"
select select "3"
select select "1"
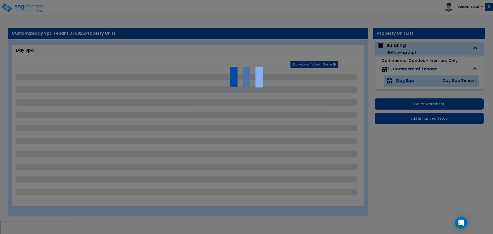
select select "1"
select select "2"
select select "3"
select select "1"
select select "2"
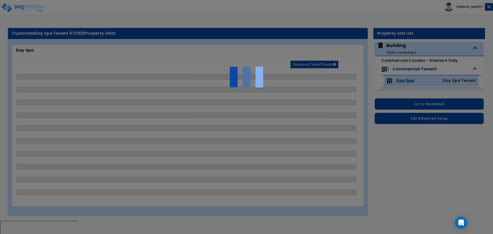
select select "3"
select select "1"
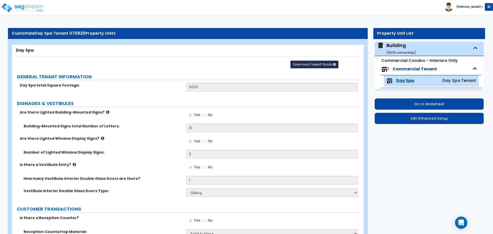
click at [315, 62] on span "Download Takeoff Guide" at bounding box center [312, 64] width 39 height 4
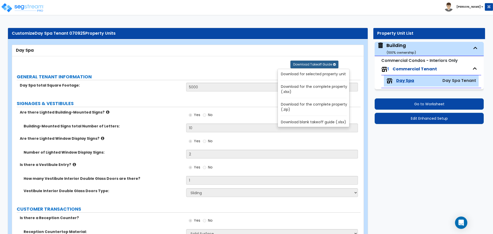
click at [306, 73] on link "Download for selected property unit" at bounding box center [314, 73] width 69 height 7
